Goal: Navigation & Orientation: Find specific page/section

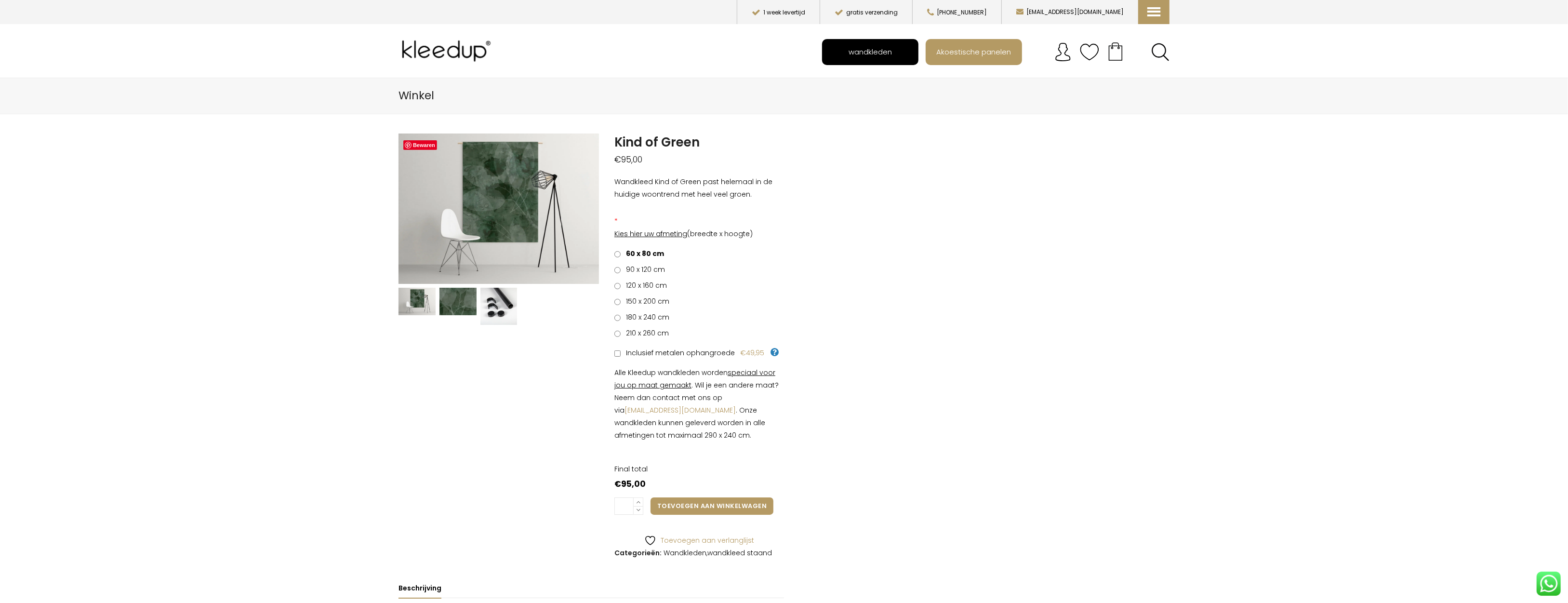
click at [887, 56] on span "wandkleden" at bounding box center [870, 52] width 54 height 18
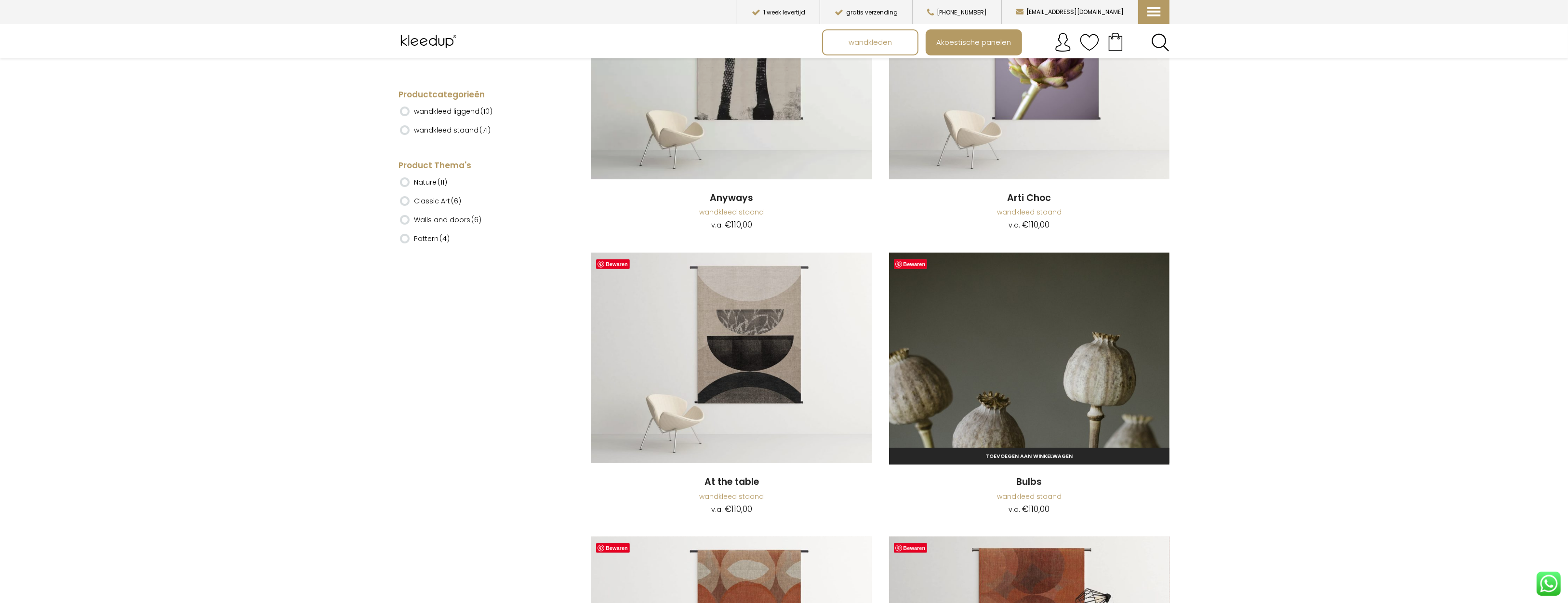
scroll to position [505, 0]
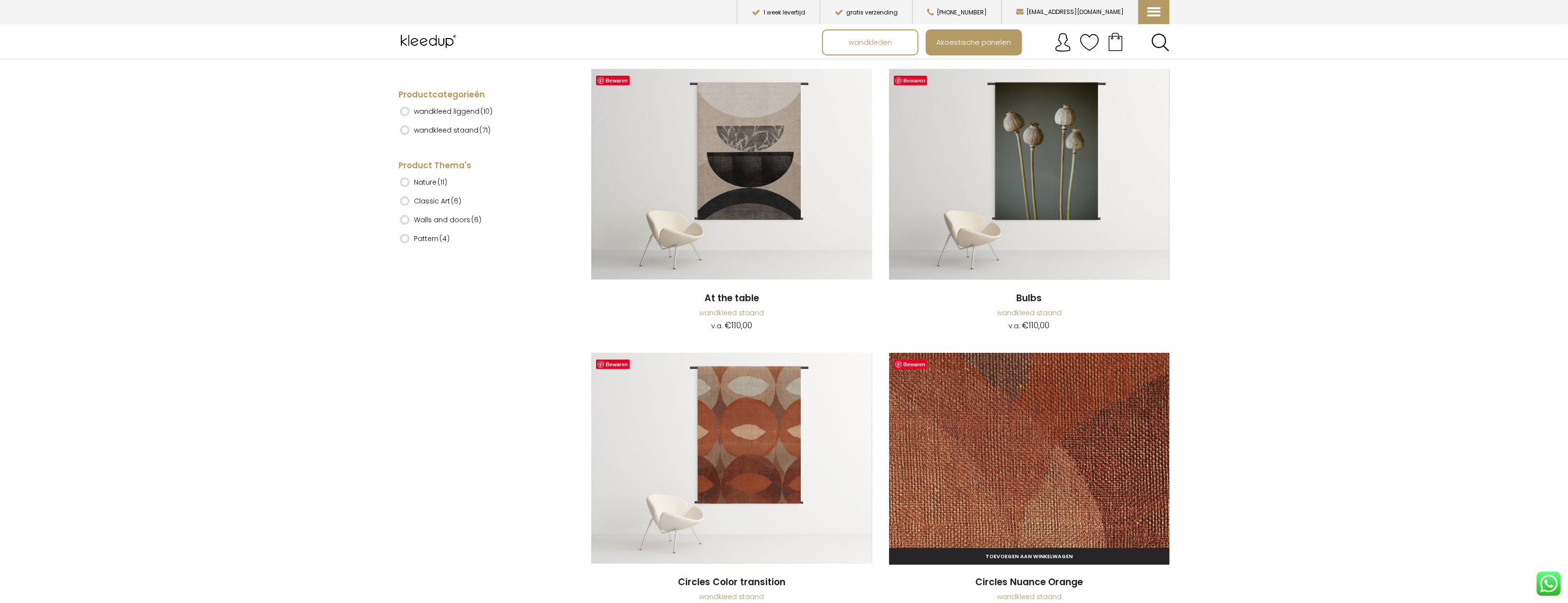
click at [1044, 439] on img at bounding box center [1029, 458] width 281 height 210
